Goal: Navigation & Orientation: Find specific page/section

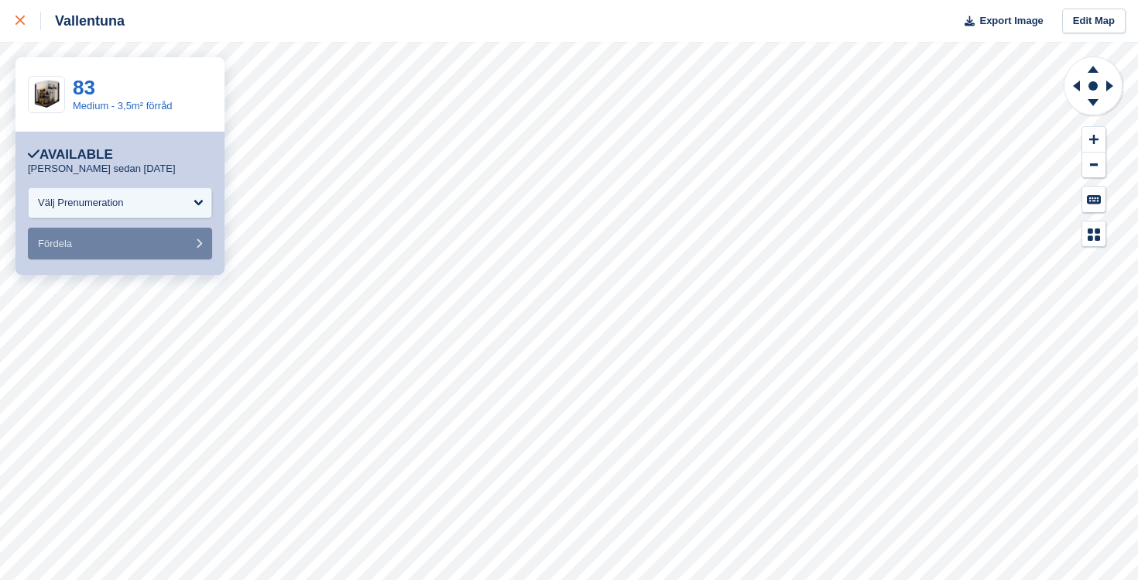
click at [26, 22] on div at bounding box center [28, 21] width 26 height 19
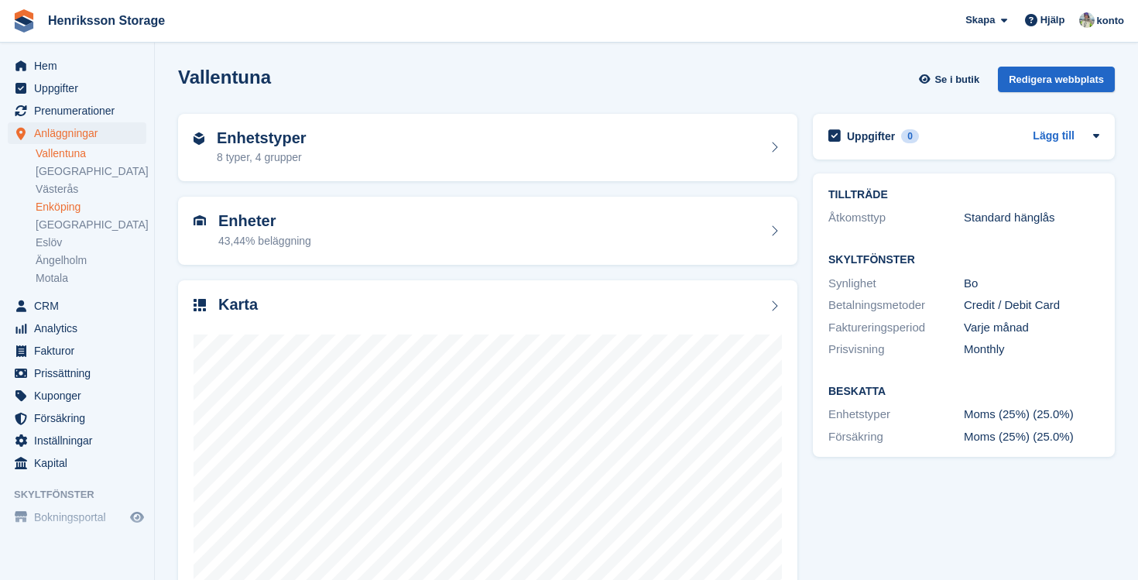
click at [70, 208] on link "Enköping" at bounding box center [91, 207] width 111 height 15
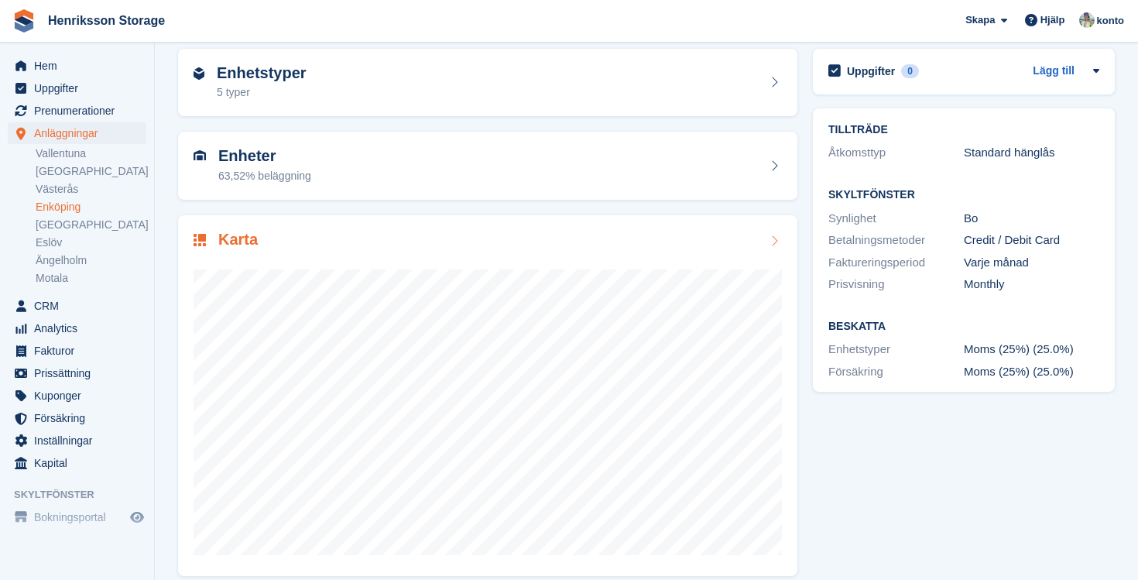
scroll to position [66, 0]
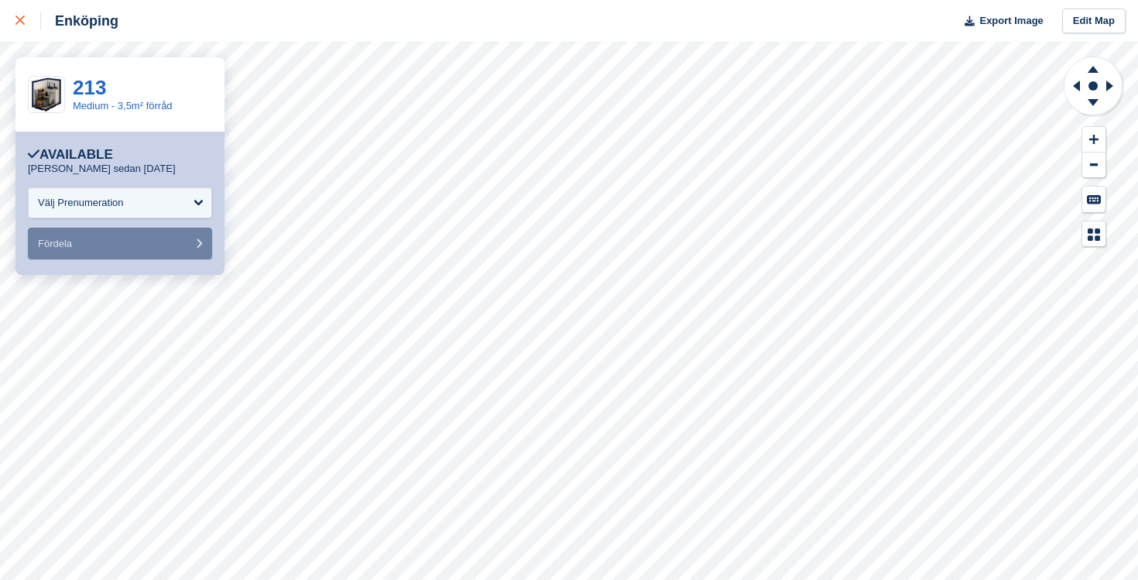
click at [18, 16] on icon at bounding box center [19, 19] width 9 height 9
